Goal: Task Accomplishment & Management: Complete application form

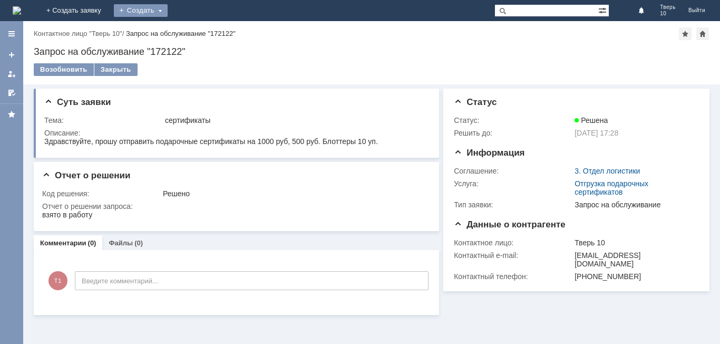
click at [168, 5] on div "Создать" at bounding box center [141, 10] width 54 height 13
click at [190, 30] on link "Заявка" at bounding box center [156, 31] width 80 height 13
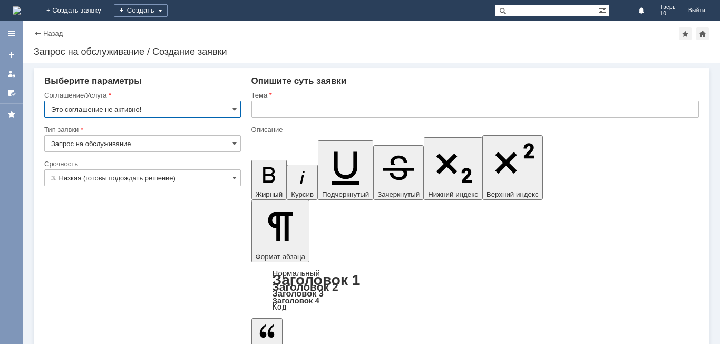
click at [224, 110] on input "Это соглашение не активно!" at bounding box center [142, 109] width 197 height 17
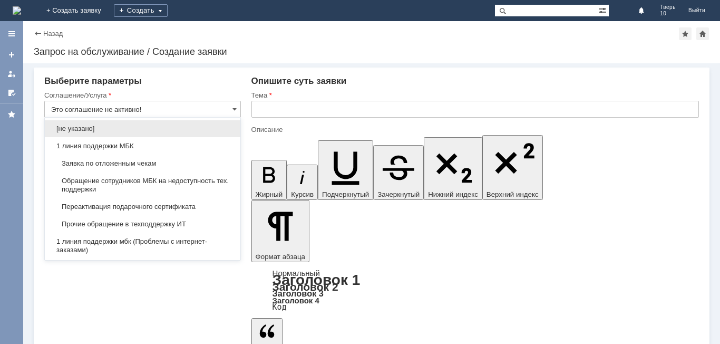
click at [129, 165] on span "Заявка по отложенным чекам" at bounding box center [142, 163] width 183 height 8
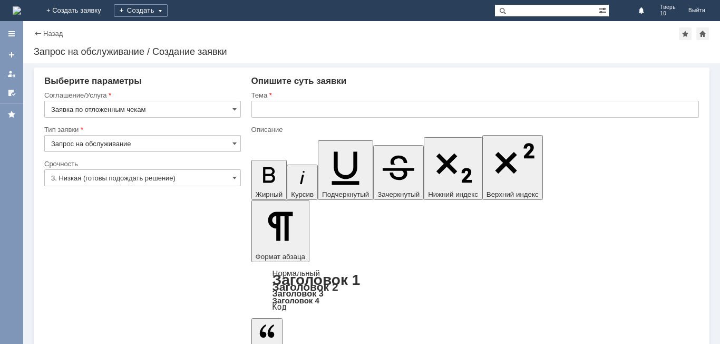
type input "Заявка по отложенным чекам"
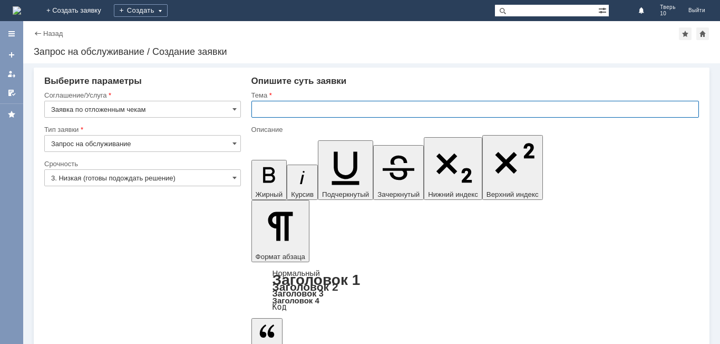
click at [274, 111] on input "text" at bounding box center [476, 109] width 448 height 17
type input "оч"
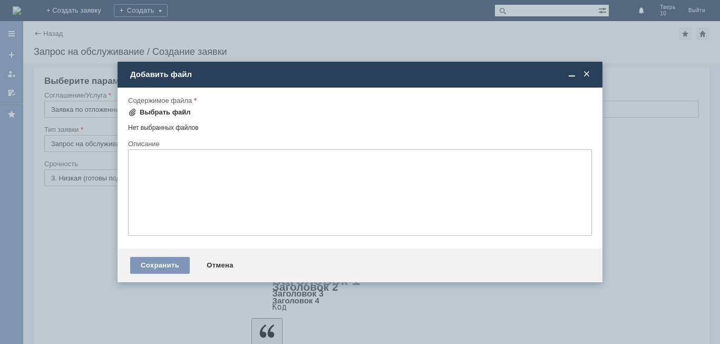
click at [181, 113] on div "Выбрать файл" at bounding box center [165, 112] width 51 height 8
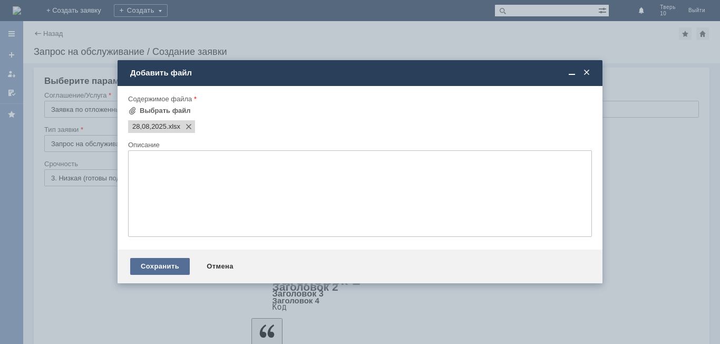
click at [163, 262] on div "Сохранить" at bounding box center [160, 266] width 60 height 17
